Goal: Transaction & Acquisition: Purchase product/service

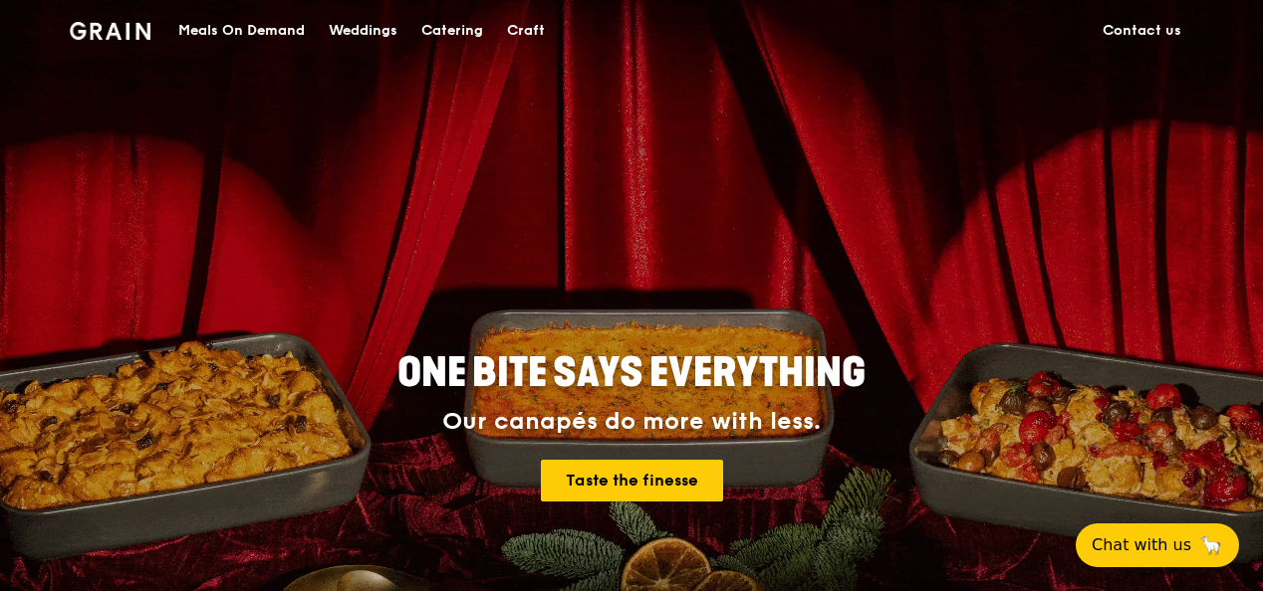
click at [281, 28] on div "Meals On Demand" at bounding box center [241, 31] width 126 height 60
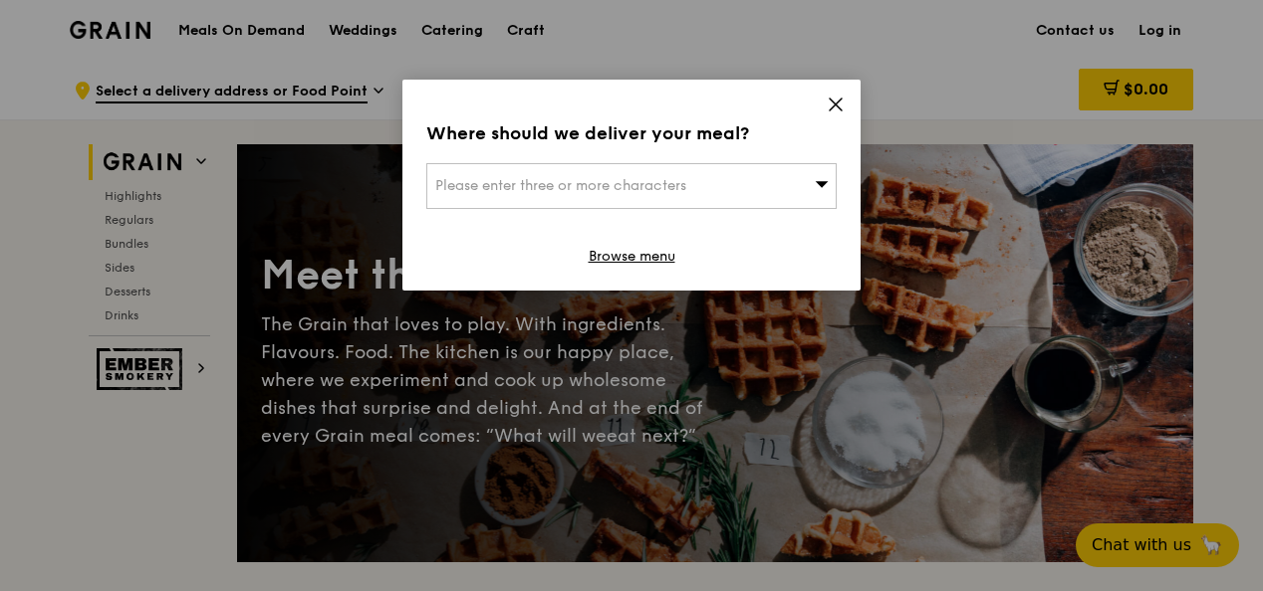
click at [835, 114] on span at bounding box center [835, 108] width 18 height 22
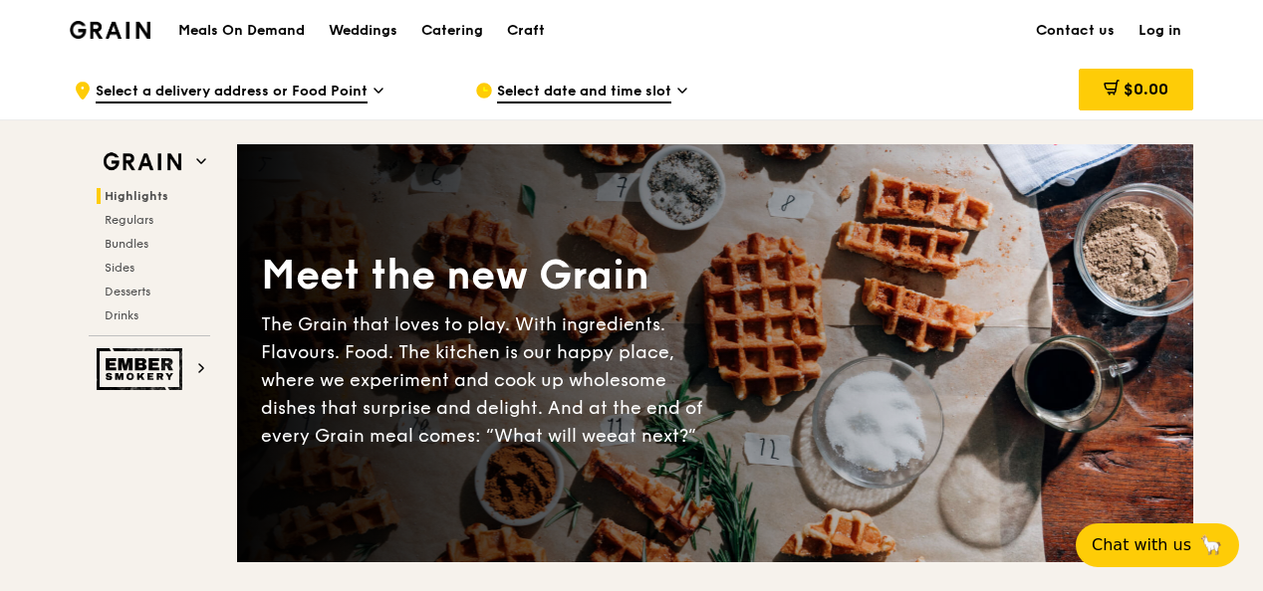
click at [550, 95] on span "Select date and time slot" at bounding box center [584, 93] width 174 height 22
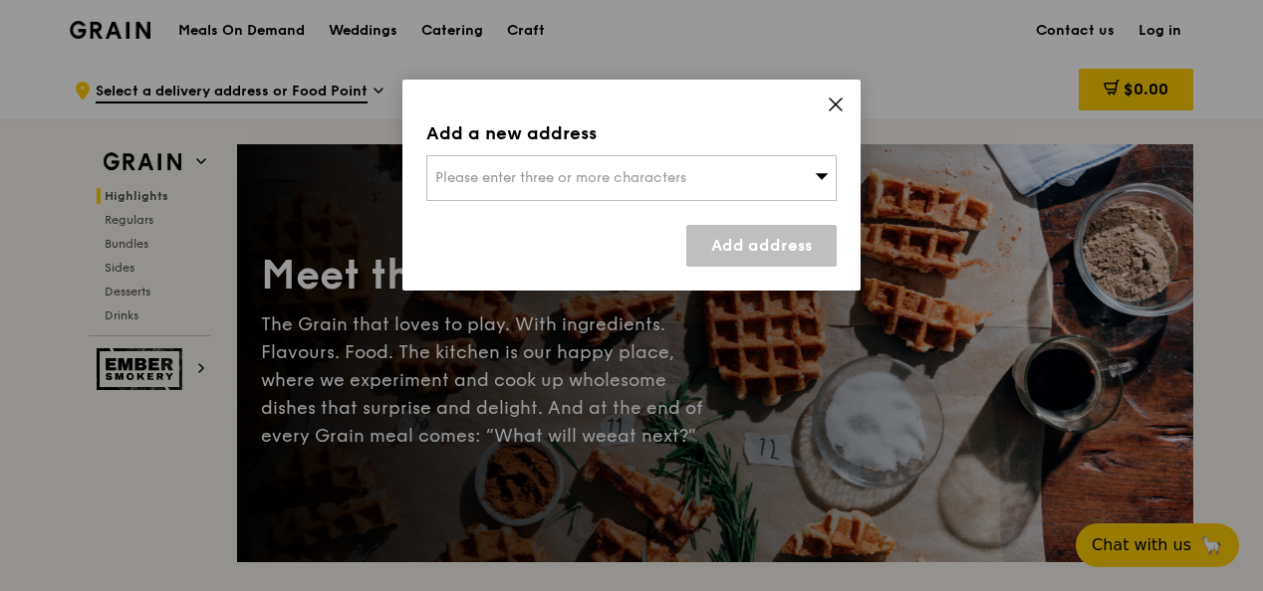
click at [838, 117] on span at bounding box center [835, 108] width 18 height 22
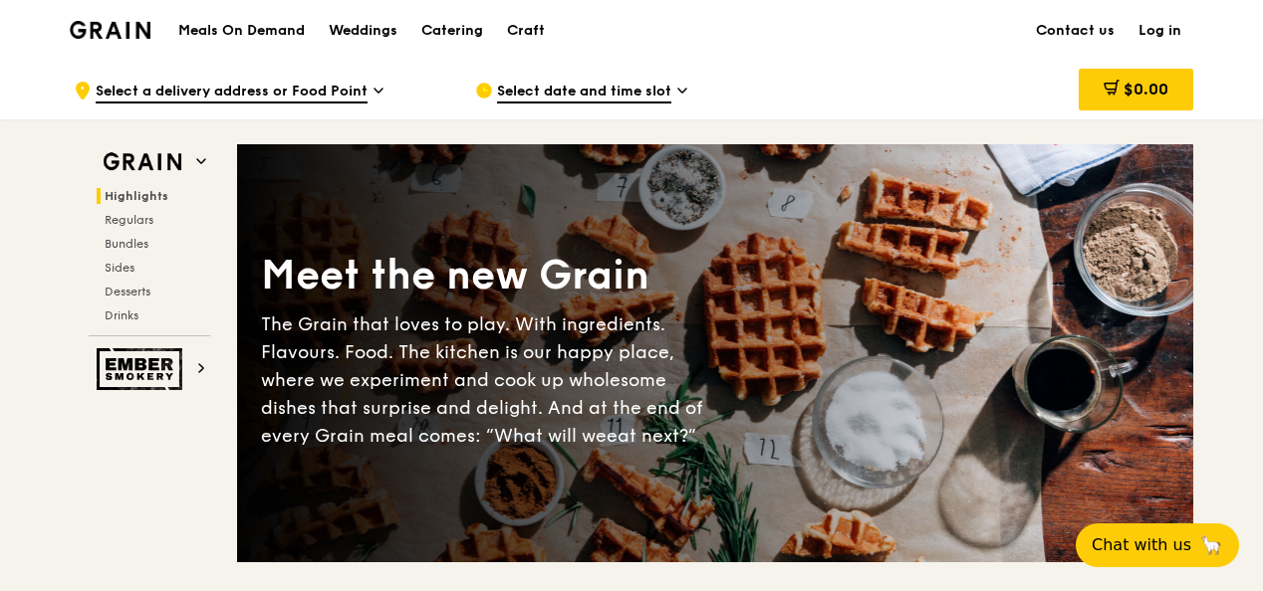
click at [359, 88] on span "Select a delivery address or Food Point" at bounding box center [232, 93] width 272 height 22
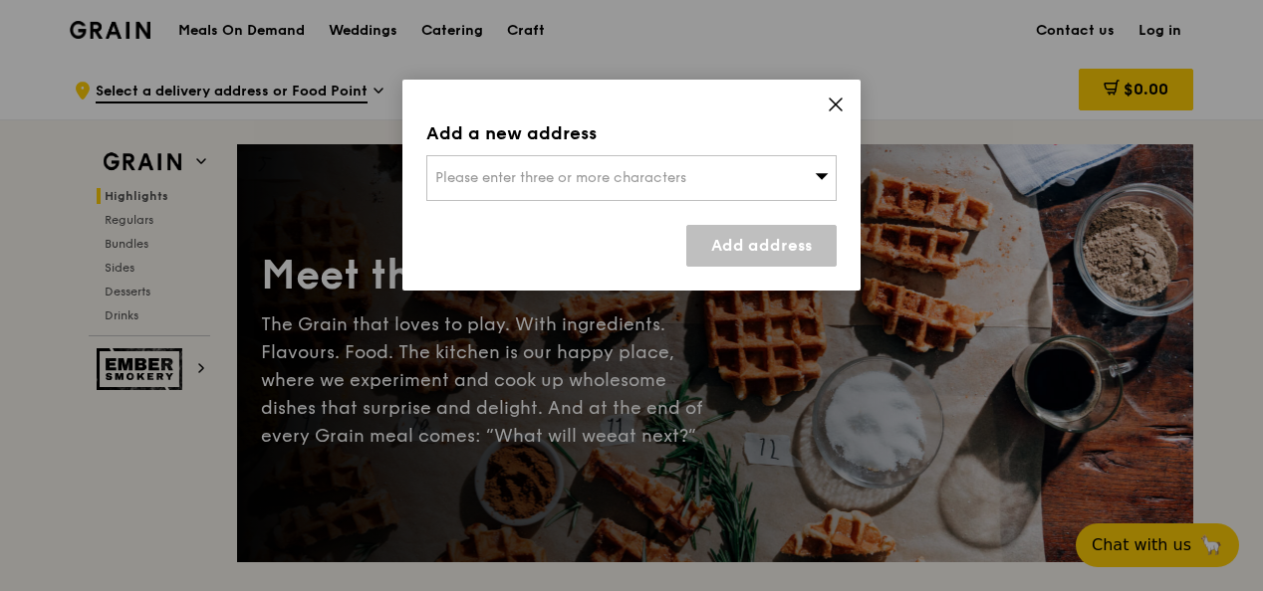
click at [683, 185] on span "Please enter three or more characters" at bounding box center [560, 177] width 251 height 17
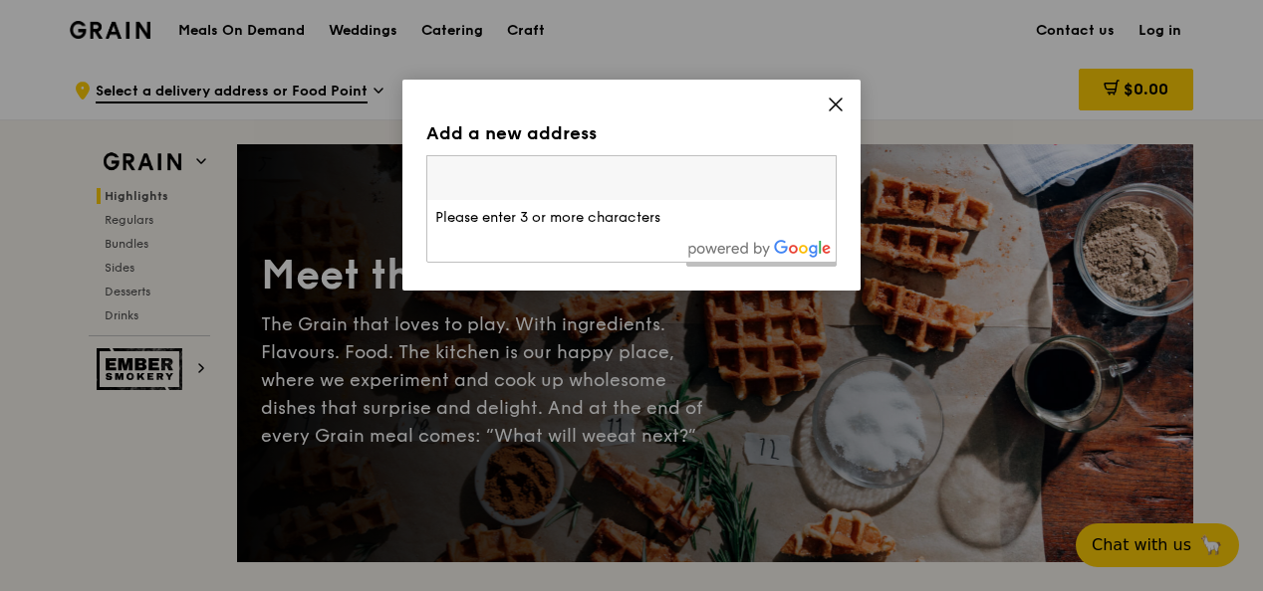
click at [683, 185] on input "search" at bounding box center [631, 178] width 408 height 44
click at [844, 110] on div "Add a new address Please enter three or more characters Please enter 3 or more …" at bounding box center [631, 185] width 458 height 211
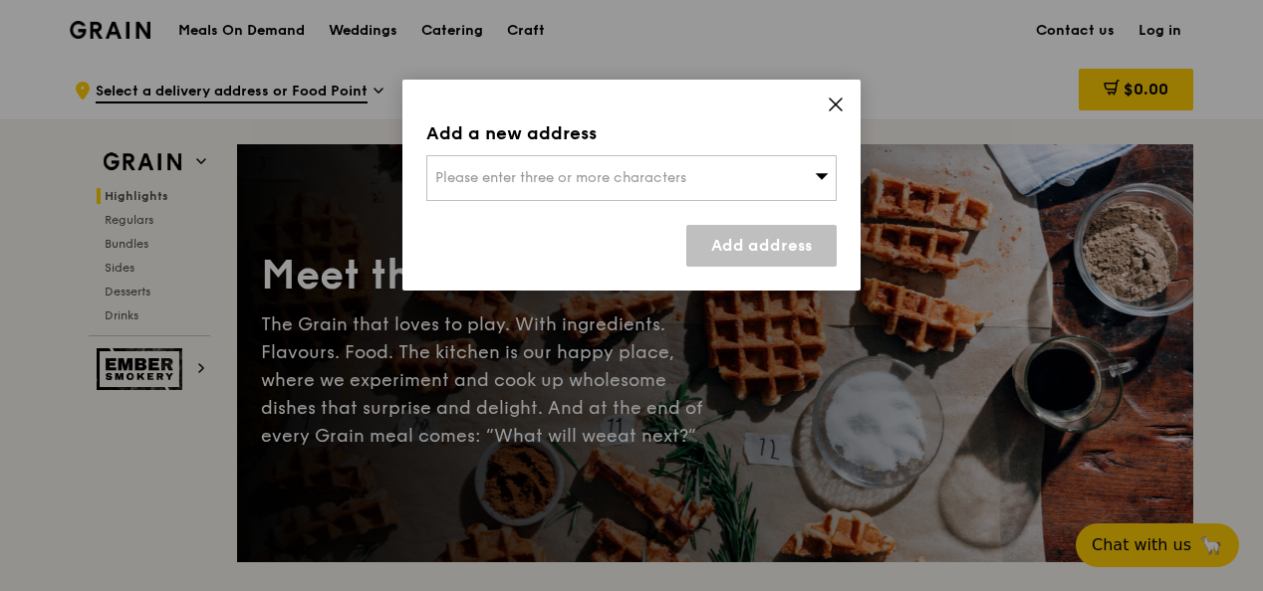
click at [832, 107] on icon at bounding box center [835, 105] width 18 height 18
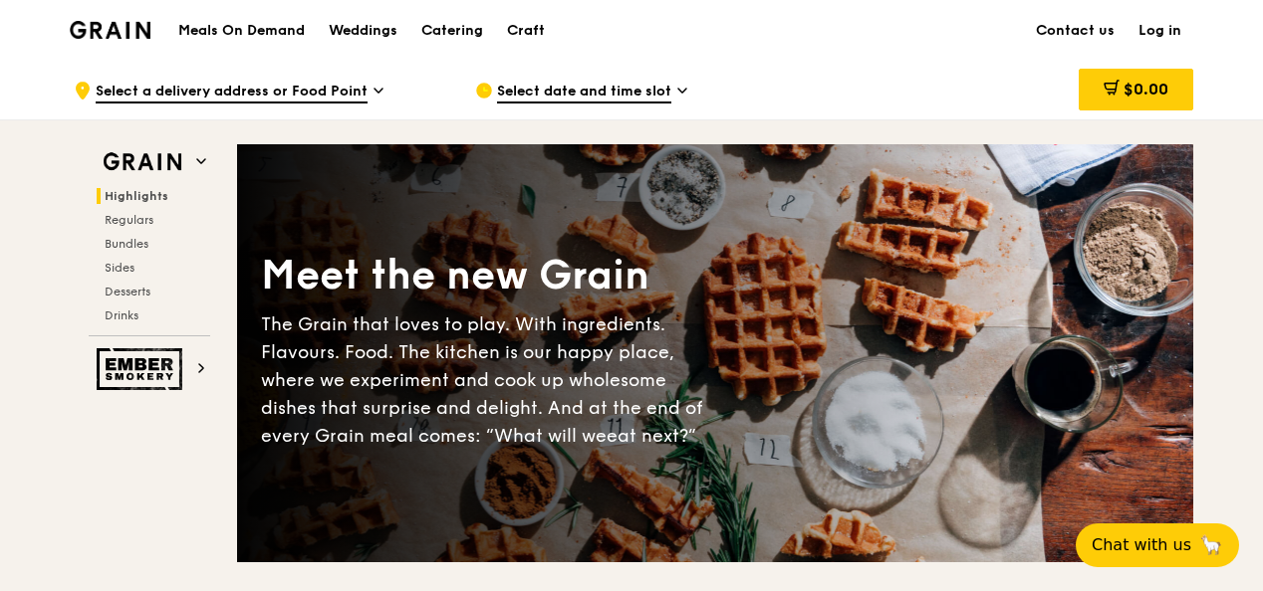
click at [655, 88] on span "Select date and time slot" at bounding box center [584, 93] width 174 height 22
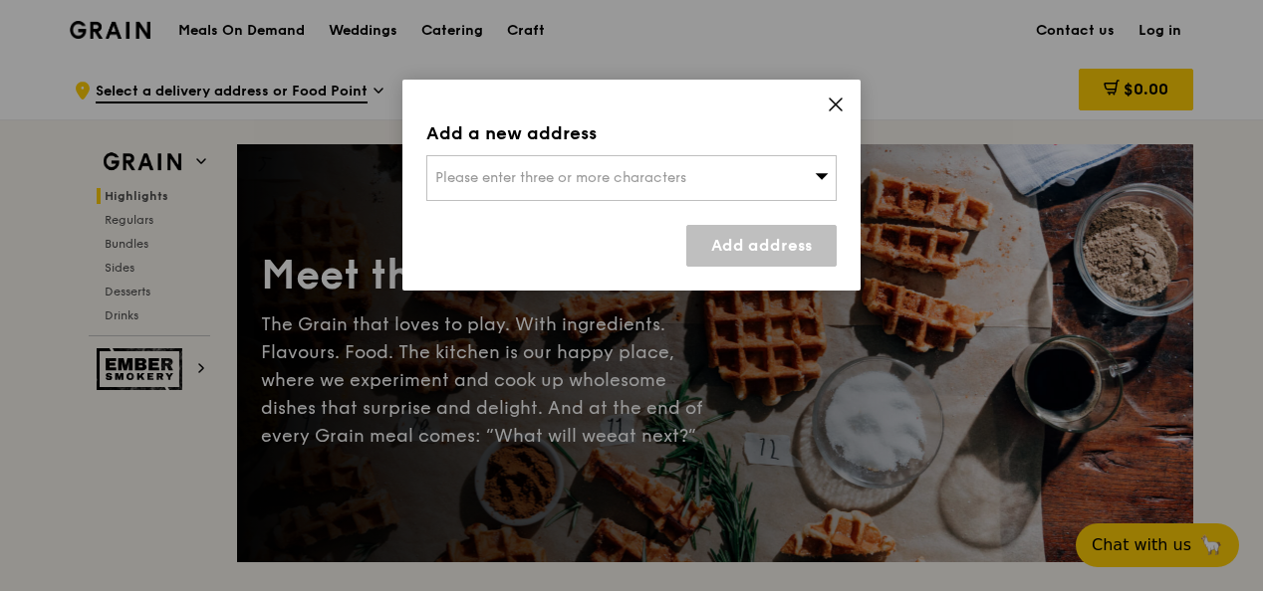
click at [769, 173] on div "Please enter three or more characters" at bounding box center [631, 178] width 410 height 46
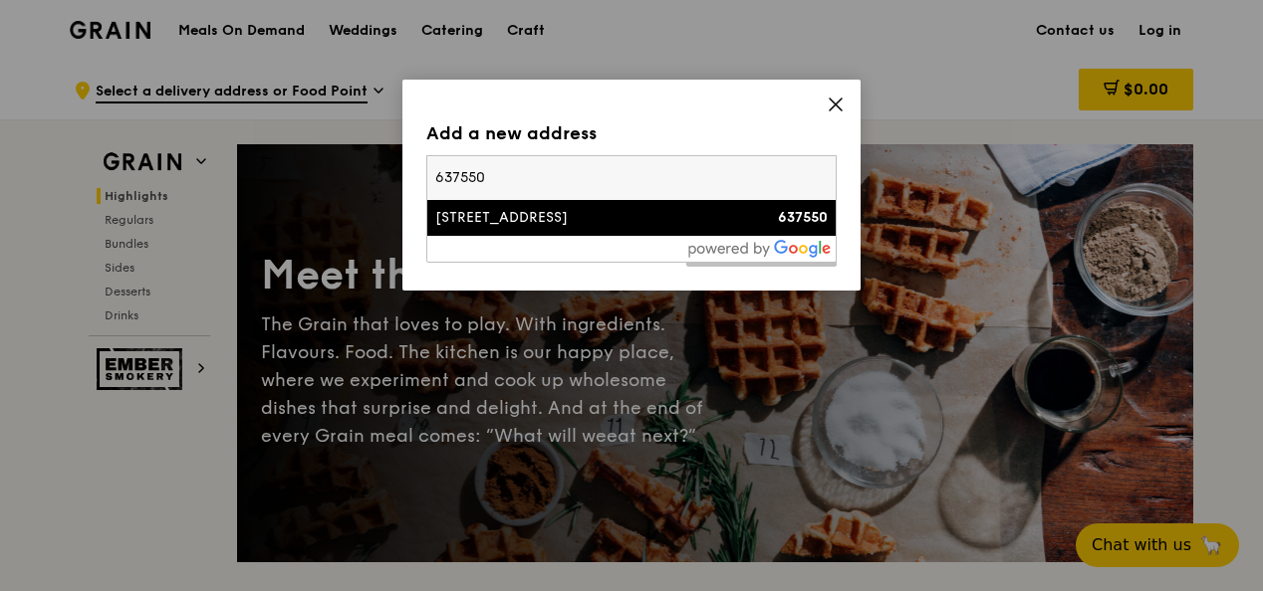
type input "637550"
click at [646, 217] on div "[STREET_ADDRESS]" at bounding box center [582, 218] width 295 height 20
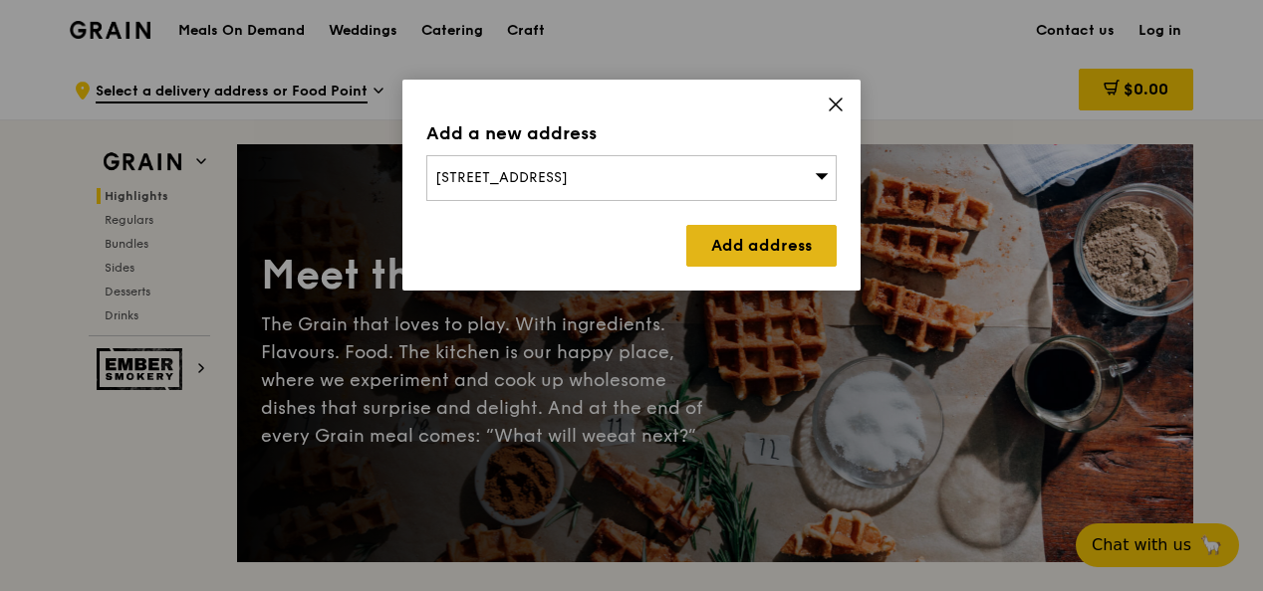
click at [703, 229] on link "Add address" at bounding box center [761, 246] width 150 height 42
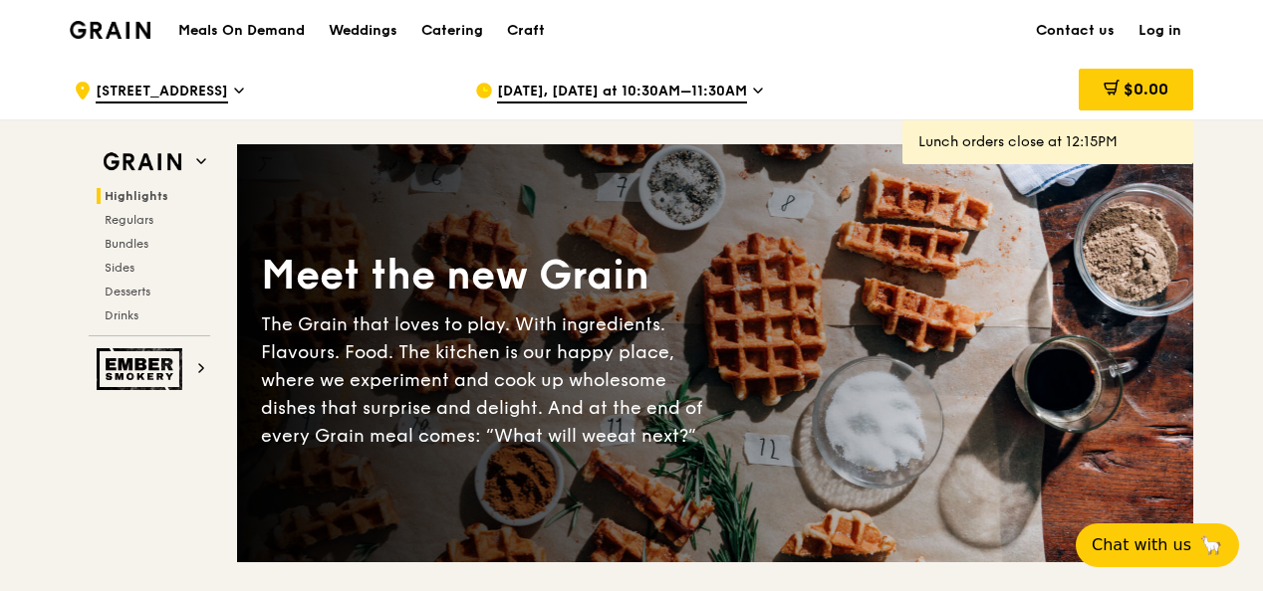
click at [755, 90] on icon at bounding box center [758, 91] width 10 height 18
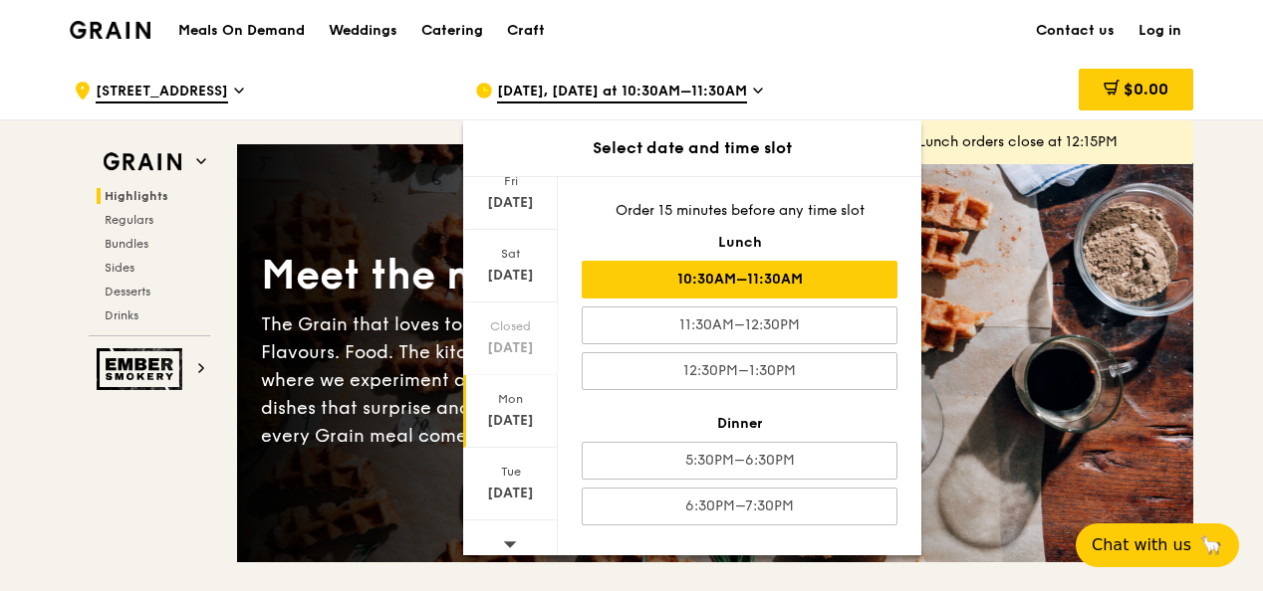
scroll to position [230, 0]
click at [497, 530] on div at bounding box center [510, 533] width 95 height 51
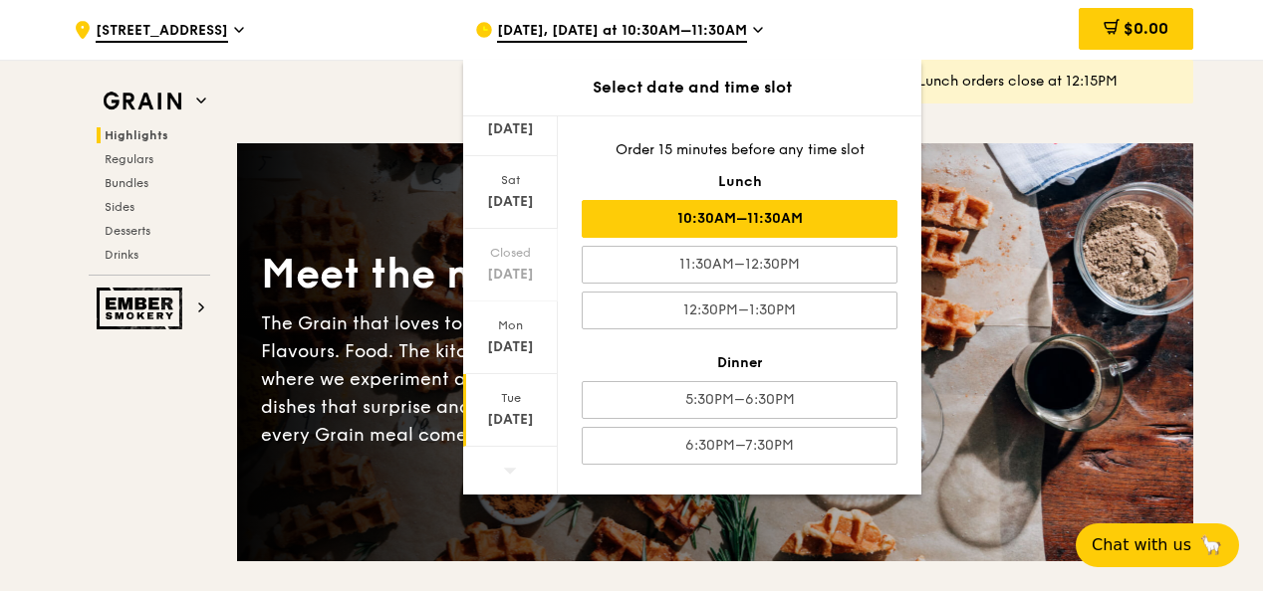
scroll to position [498, 0]
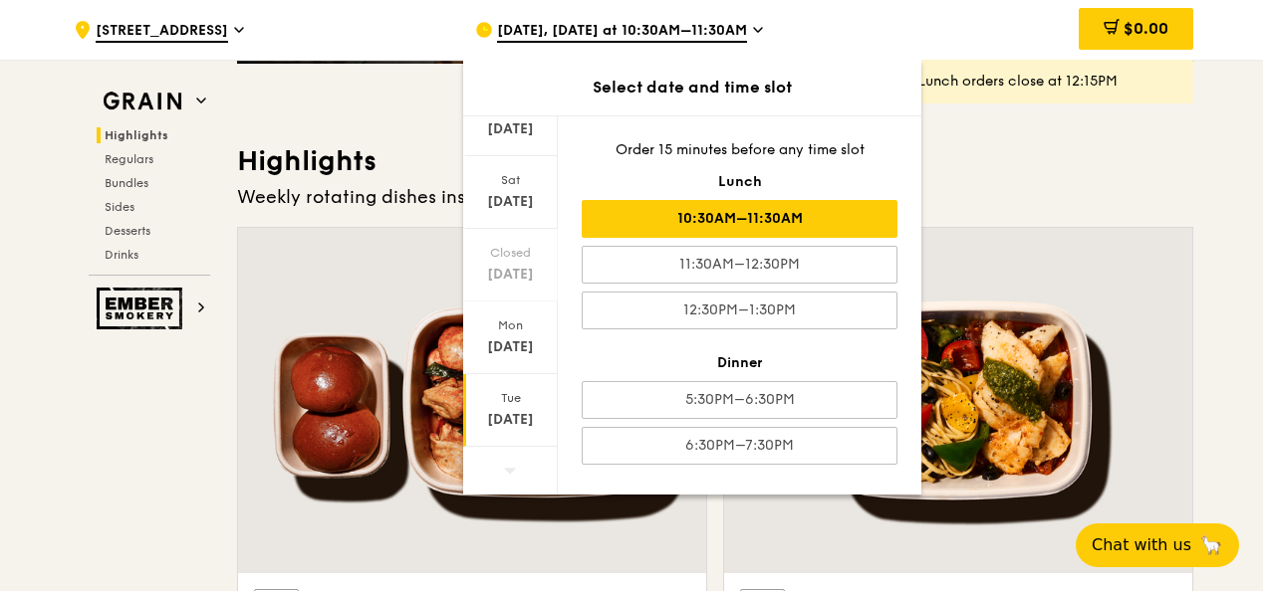
click at [512, 412] on div "[DATE]" at bounding box center [510, 420] width 89 height 20
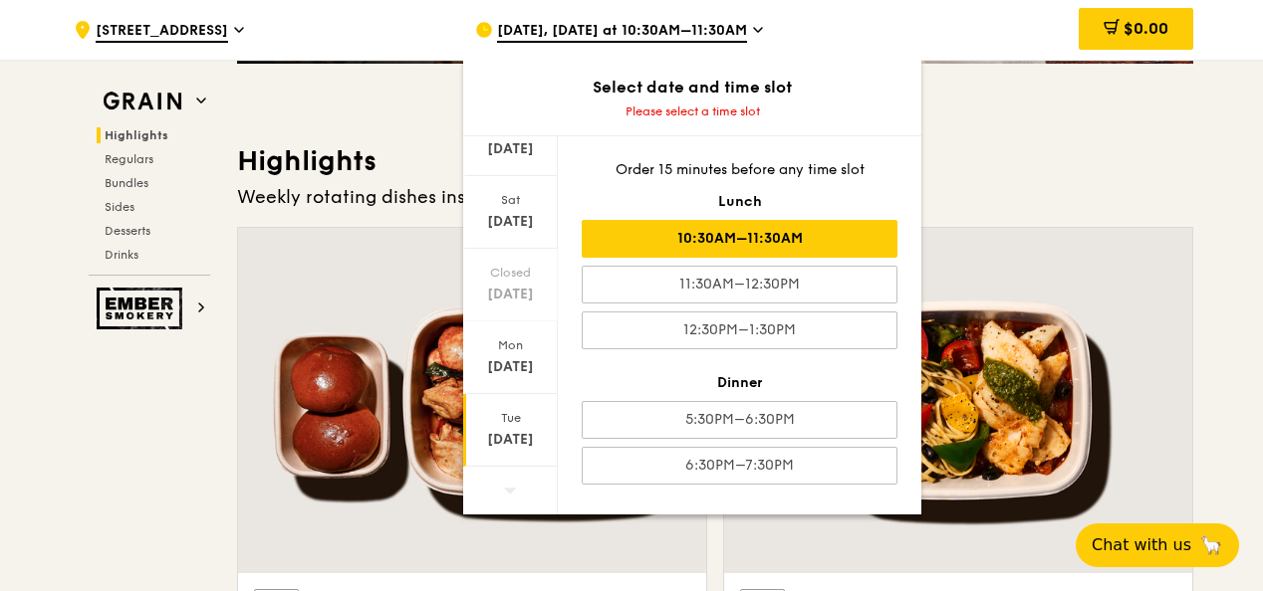
click at [783, 232] on div "10:30AM–11:30AM" at bounding box center [740, 239] width 316 height 38
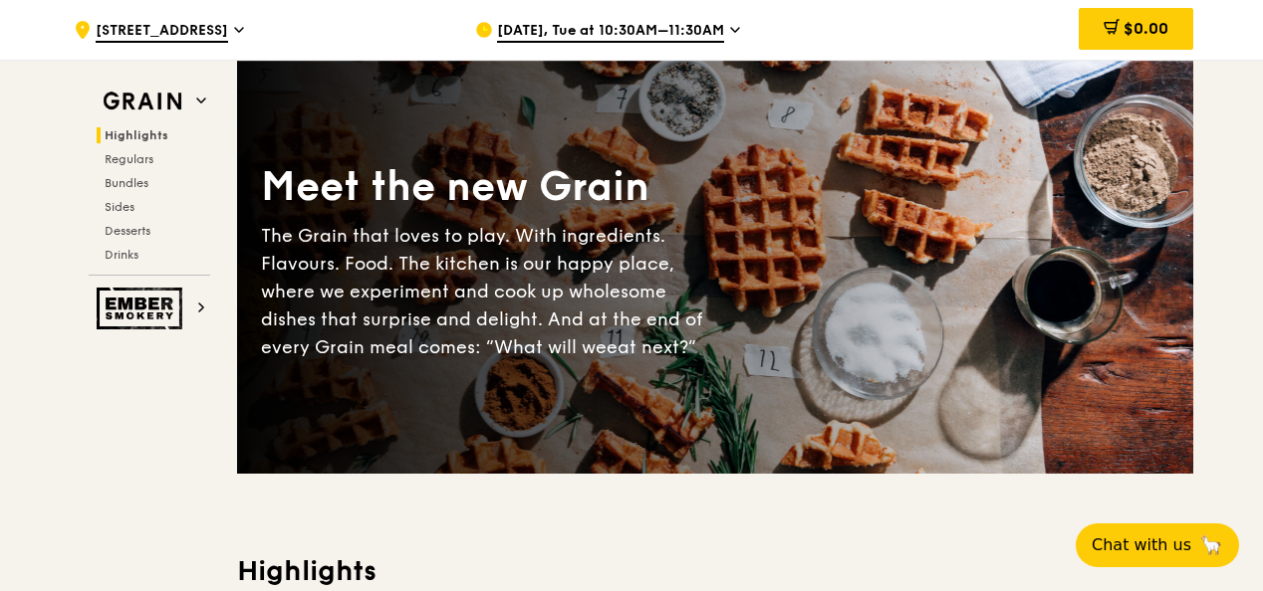
scroll to position [0, 0]
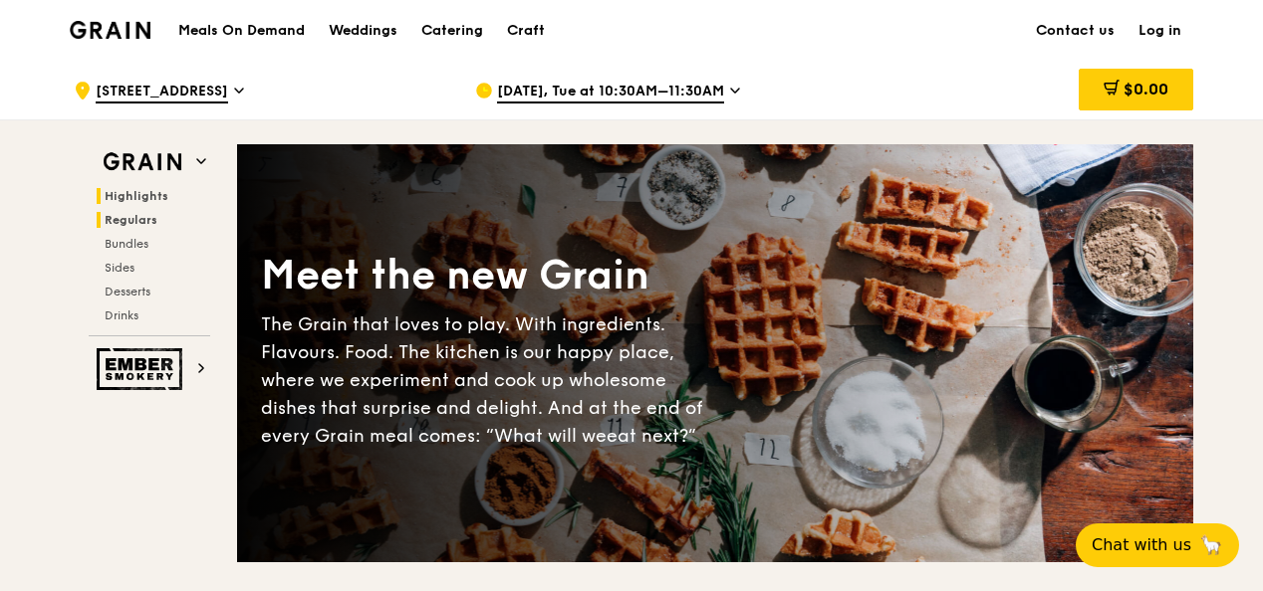
click at [141, 225] on span "Regulars" at bounding box center [131, 220] width 53 height 14
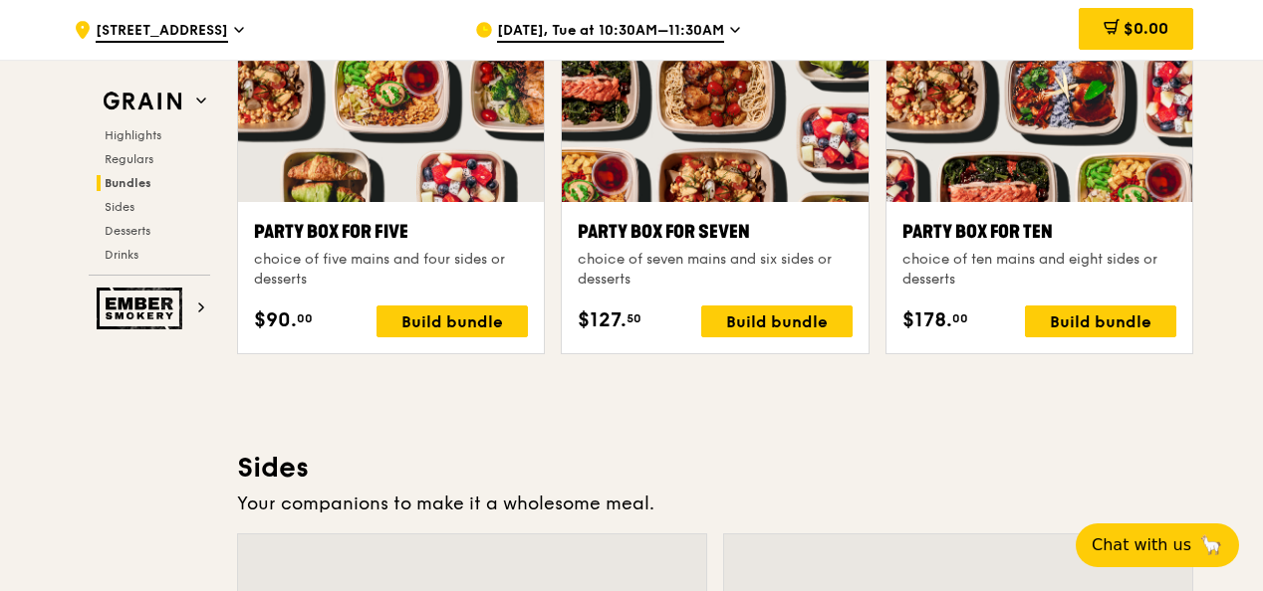
scroll to position [4481, 0]
